Goal: Transaction & Acquisition: Book appointment/travel/reservation

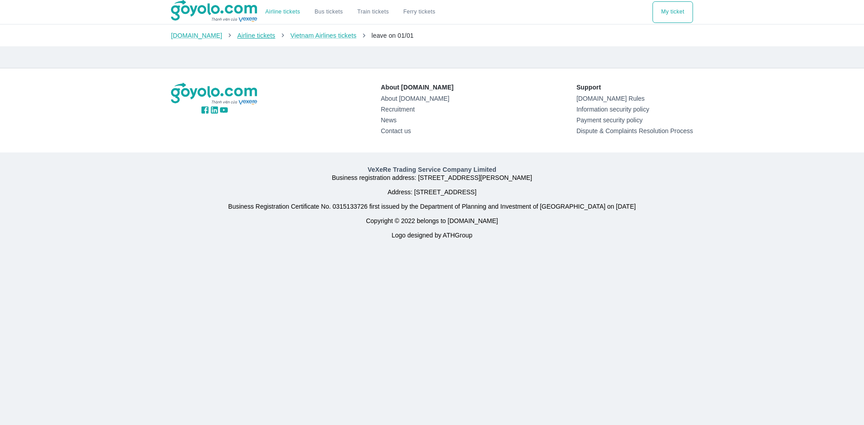
click at [244, 37] on font "Airline tickets" at bounding box center [256, 35] width 38 height 7
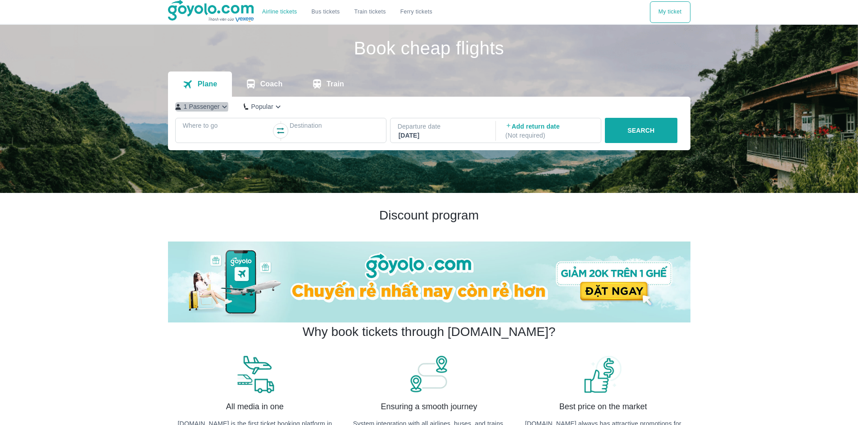
click at [201, 108] on font "1 Passenger" at bounding box center [202, 106] width 36 height 7
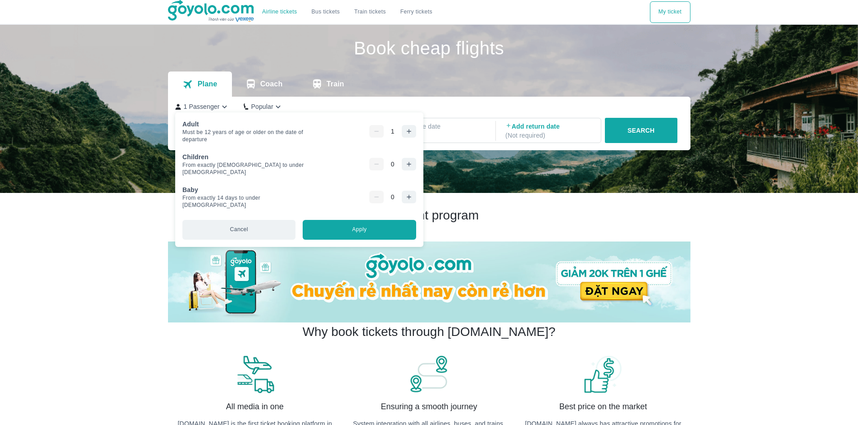
click at [405, 130] on icon "button" at bounding box center [408, 131] width 7 height 7
click at [402, 163] on button "button" at bounding box center [409, 164] width 14 height 13
click at [347, 227] on button "Apply" at bounding box center [358, 230] width 113 height 20
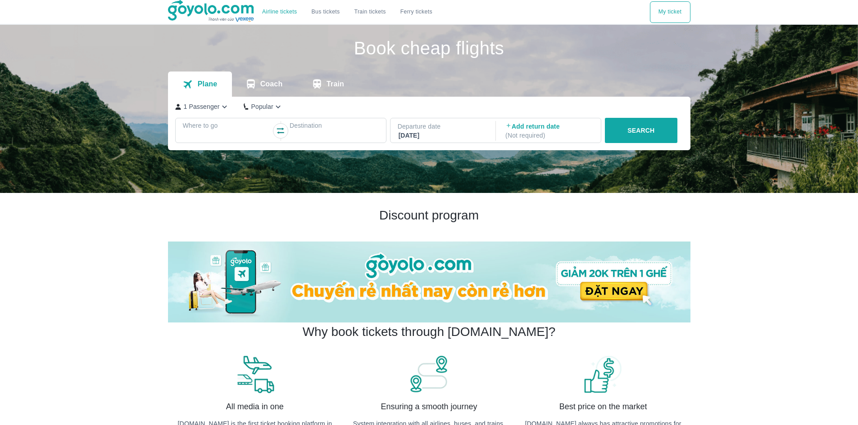
click at [202, 134] on div at bounding box center [227, 136] width 87 height 11
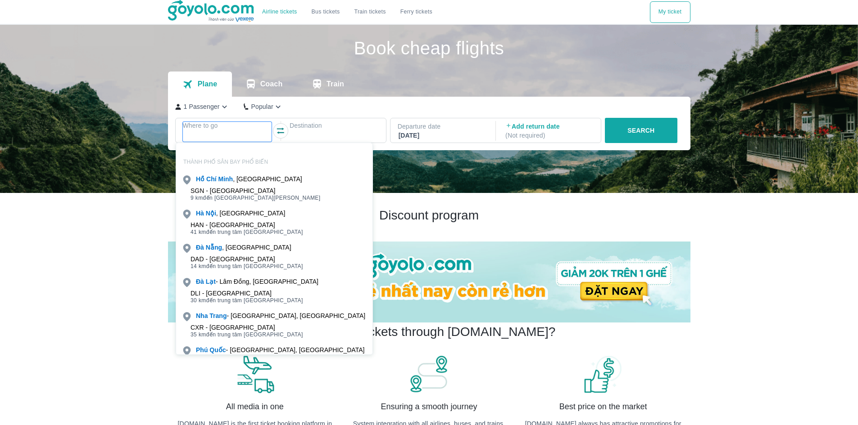
scroll to position [52, 0]
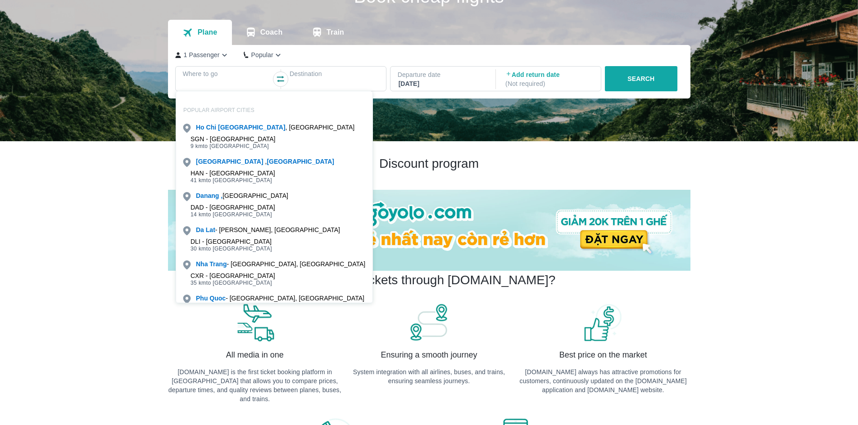
click at [209, 202] on div "DAD - Danang Airport 14 km to Da Nang center" at bounding box center [274, 211] width 196 height 18
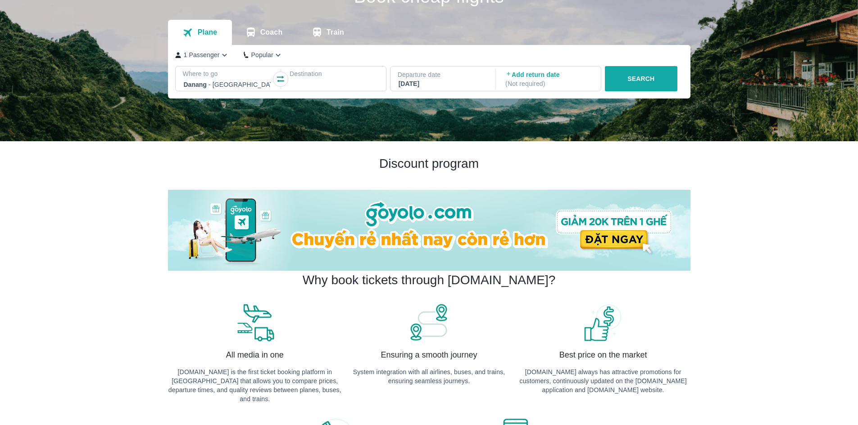
click at [320, 86] on div at bounding box center [333, 84] width 87 height 11
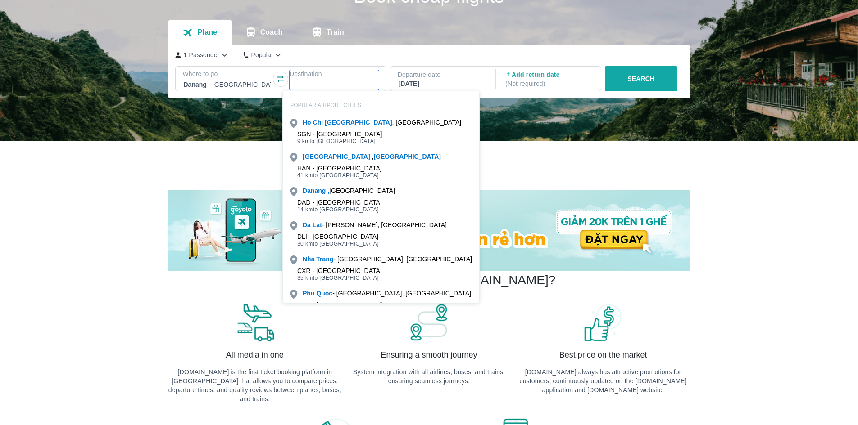
scroll to position [25, 0]
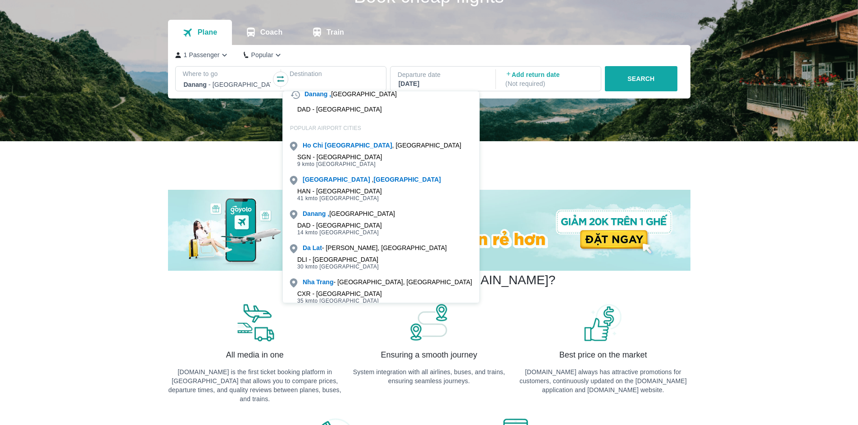
click at [335, 197] on font "to Hanoi center" at bounding box center [346, 198] width 66 height 6
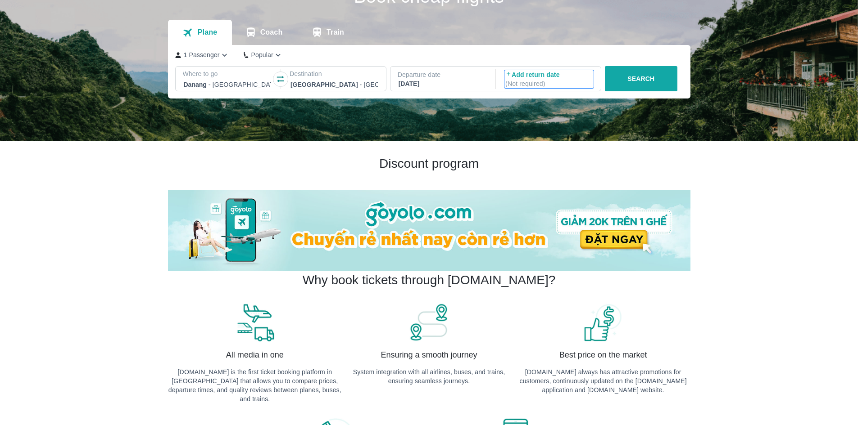
click at [527, 75] on font "Add return date" at bounding box center [535, 74] width 48 height 7
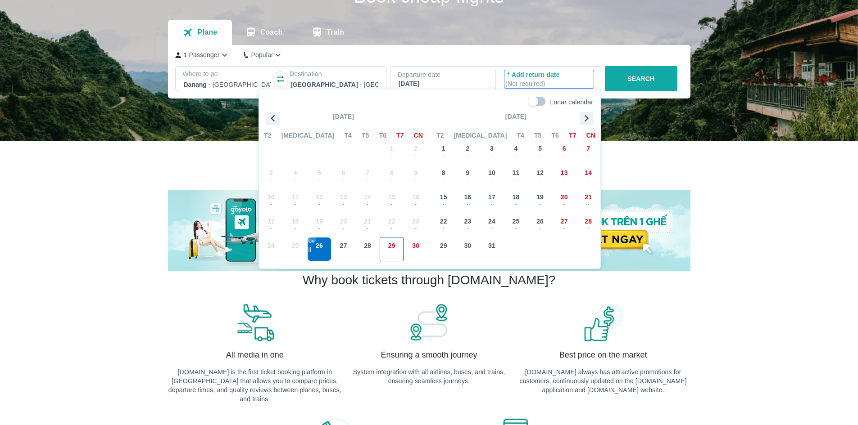
click at [390, 248] on font "29" at bounding box center [391, 245] width 7 height 7
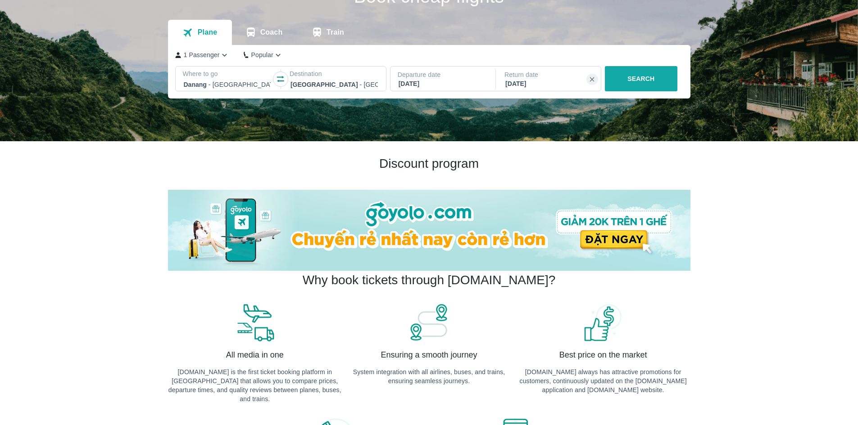
click at [642, 81] on font "SEARCH" at bounding box center [640, 78] width 27 height 7
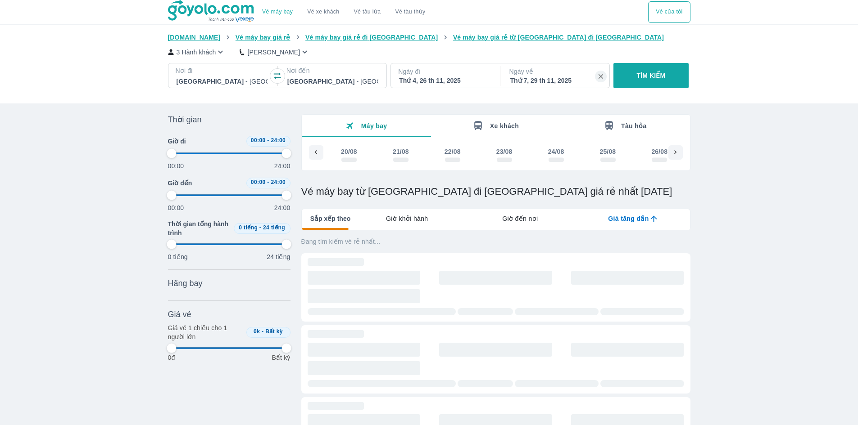
scroll to position [0, 5068]
type input "97.9166666666667"
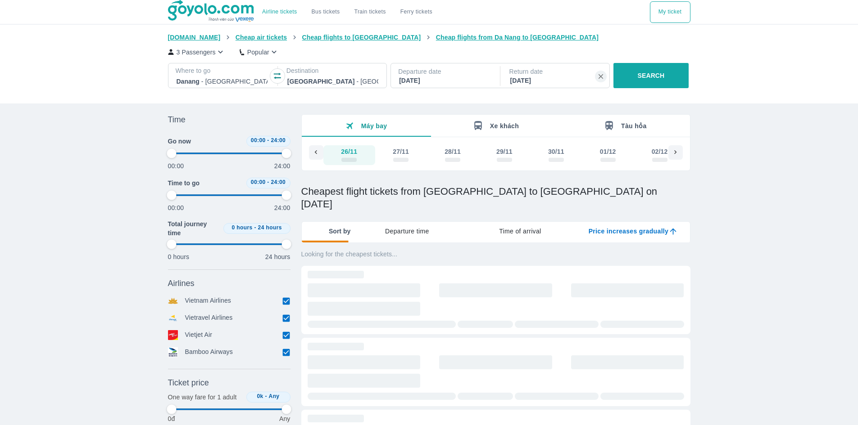
type input "97.9166666666667"
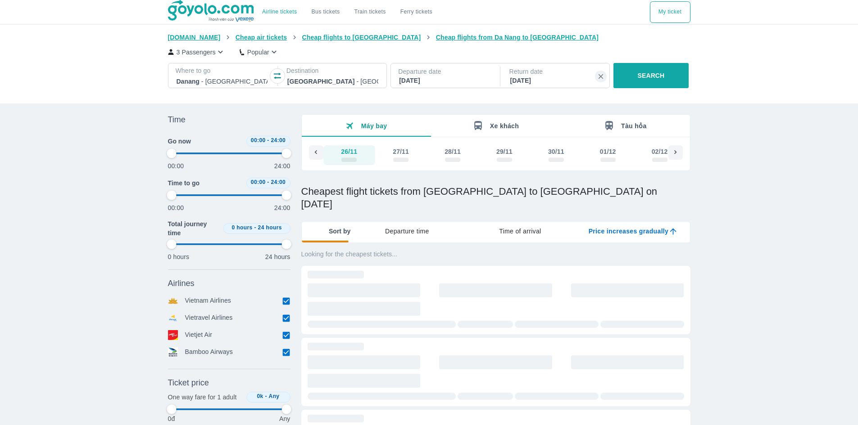
type input "97.9166666666667"
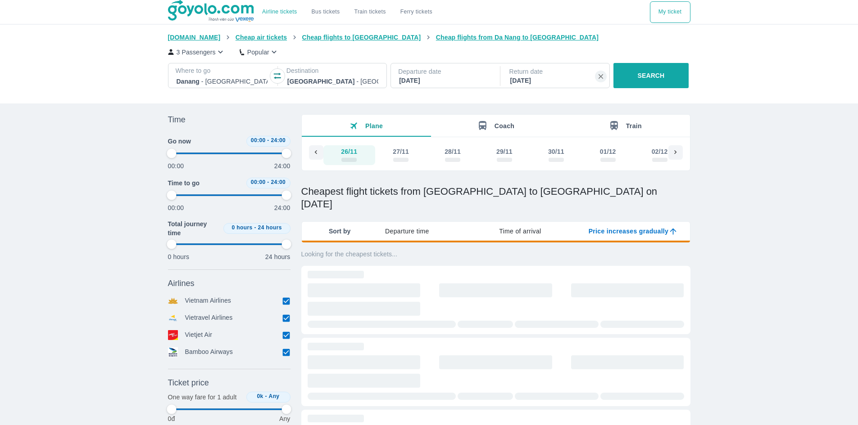
type input "97.9166666666667"
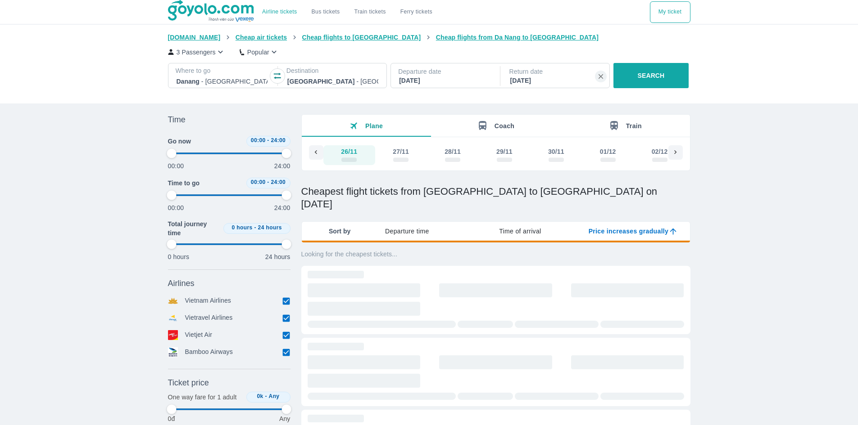
type input "97.9166666666667"
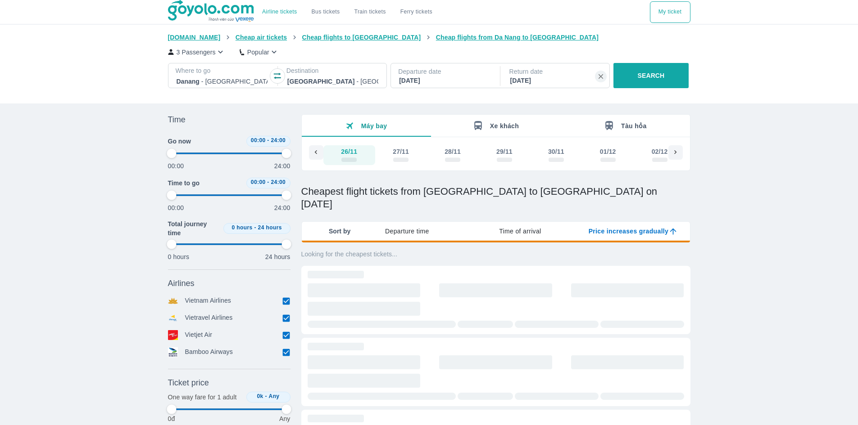
type input "97.9166666666667"
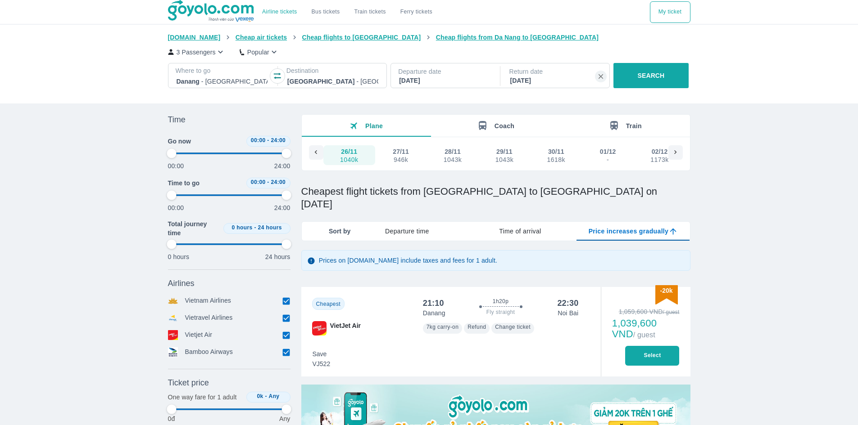
type input "97.9166666666667"
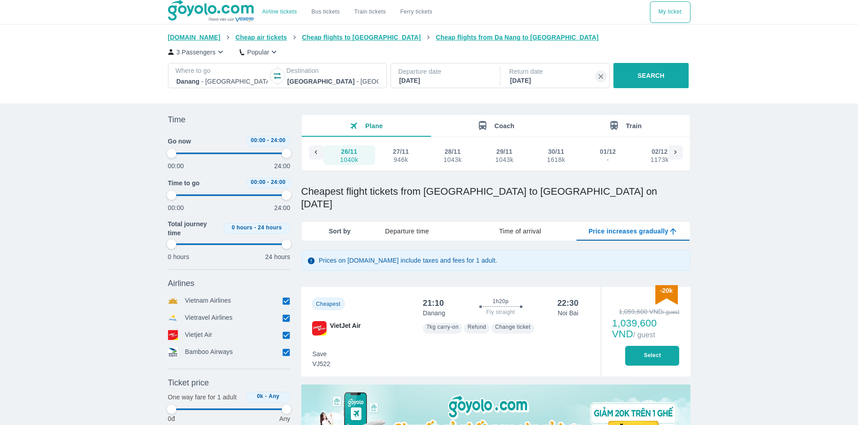
type input "97.9166666666667"
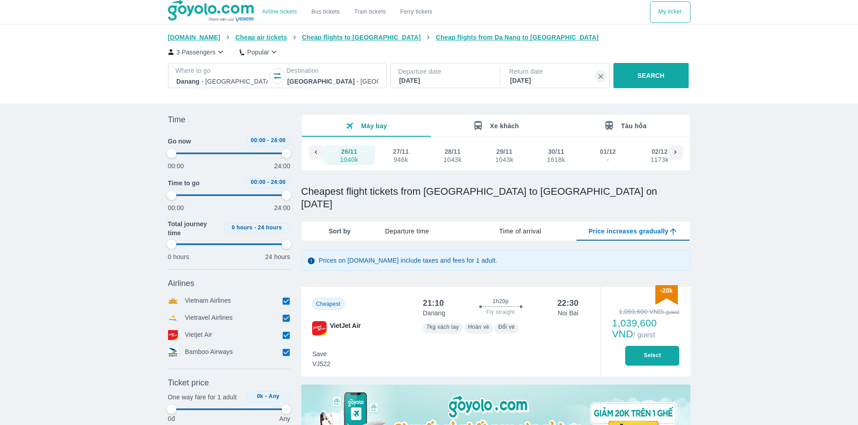
type input "97.9166666666667"
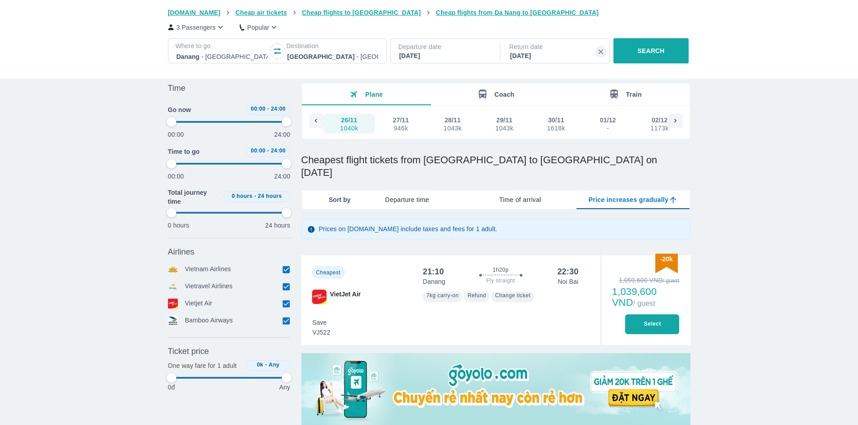
type input "97.9166666666667"
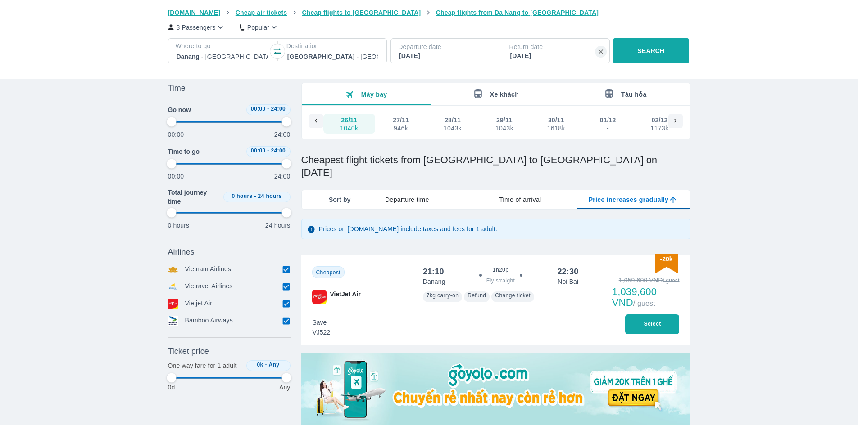
type input "97.9166666666667"
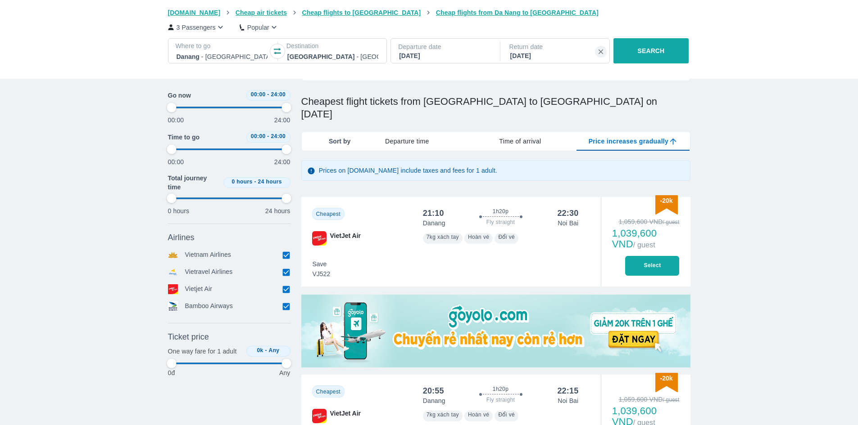
type input "97.9166666666667"
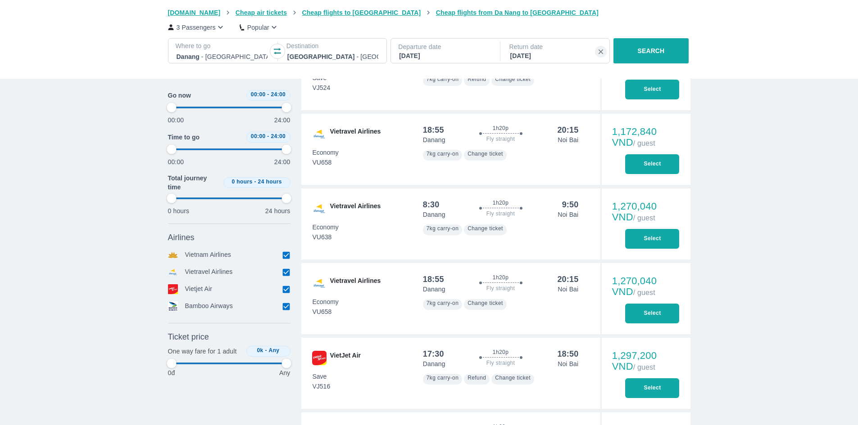
type input "97.9166666666667"
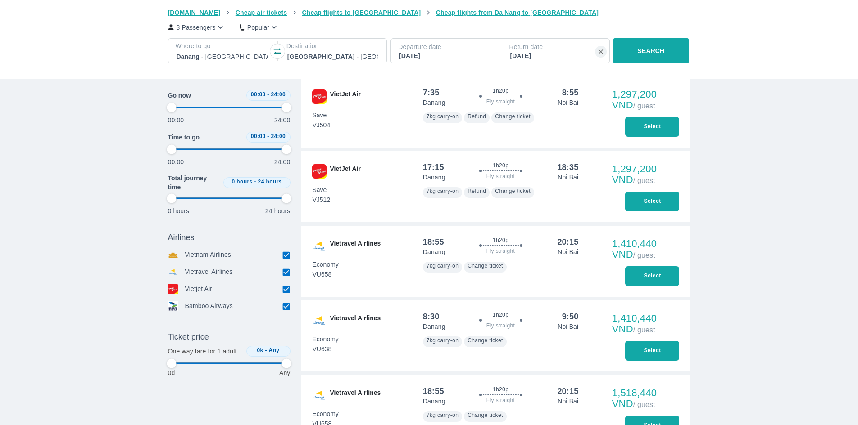
type input "97.9166666666667"
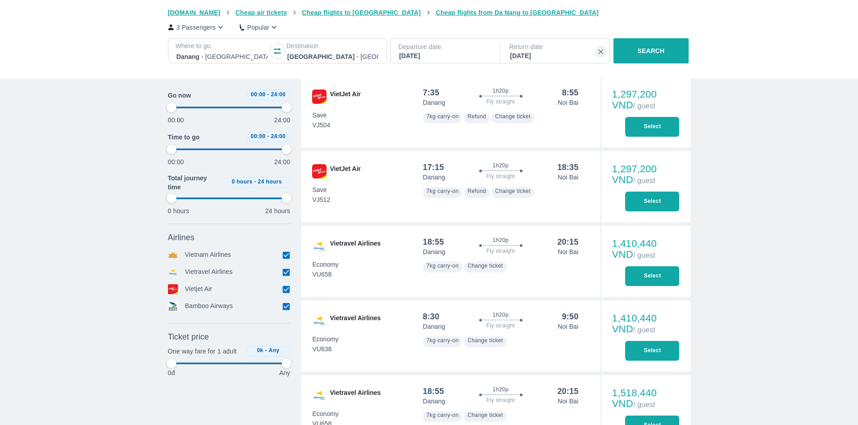
type input "97.9166666666667"
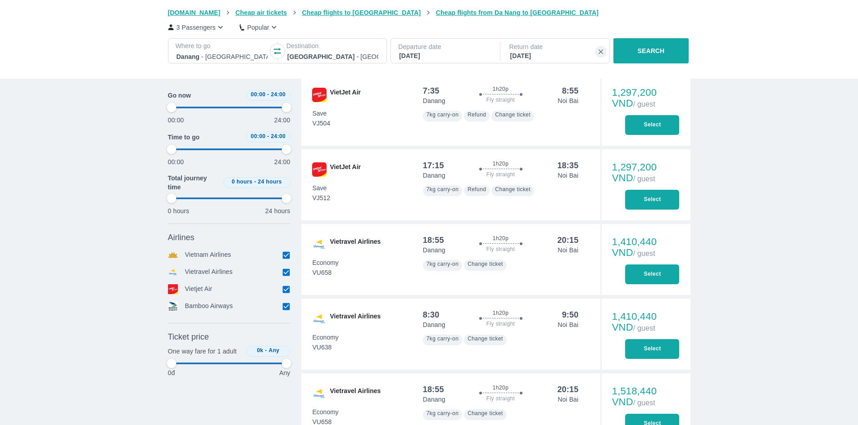
type input "97.9166666666667"
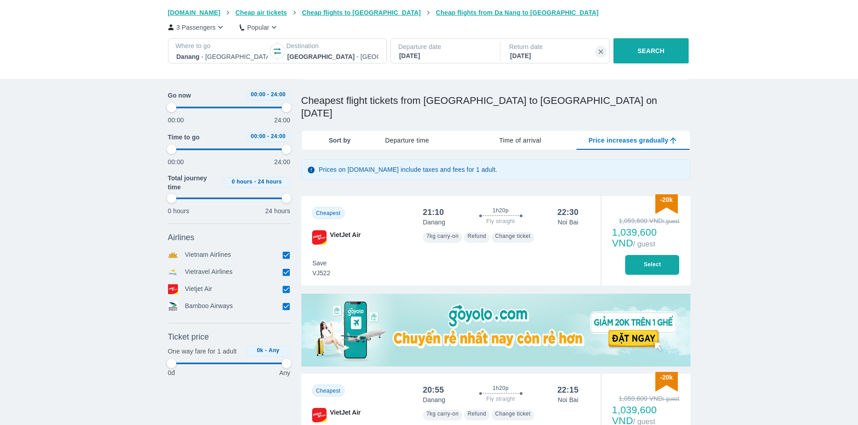
type input "97.9166666666667"
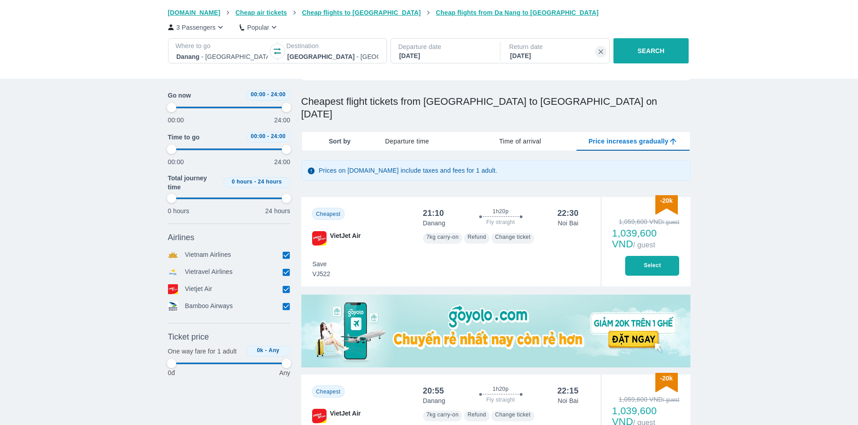
scroll to position [0, 0]
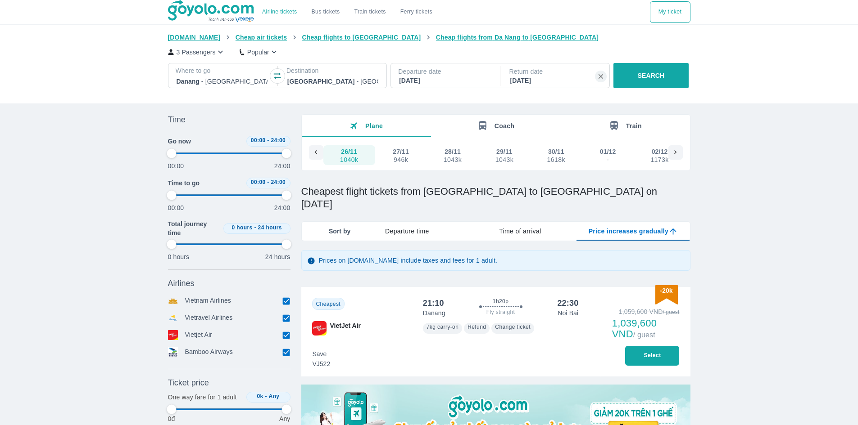
type input "97.9166666666667"
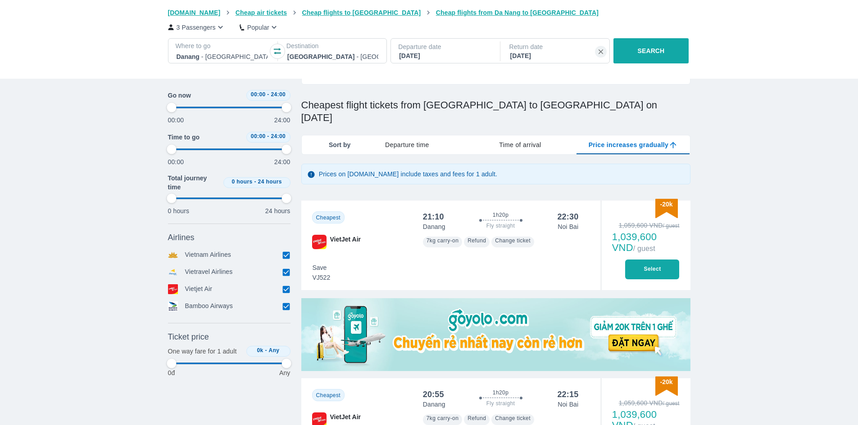
scroll to position [135, 0]
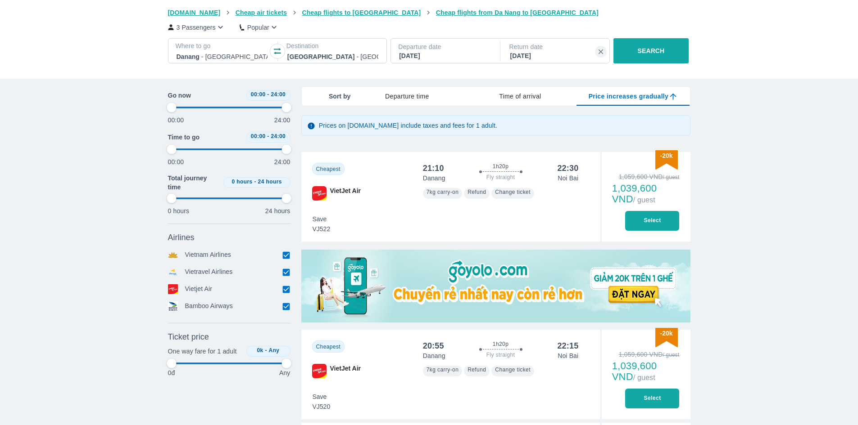
click at [647, 211] on button "Select" at bounding box center [652, 221] width 54 height 20
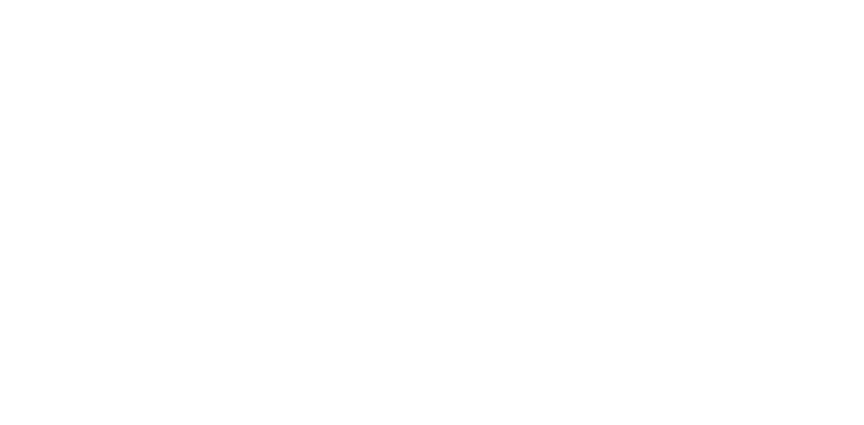
scroll to position [0, 0]
